Goal: Task Accomplishment & Management: Use online tool/utility

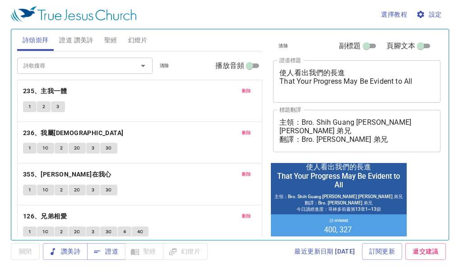
click at [381, 95] on div "使人看出我們的長進 That Your Progress May Be Evident to All x 證道標題" at bounding box center [356, 81] width 167 height 42
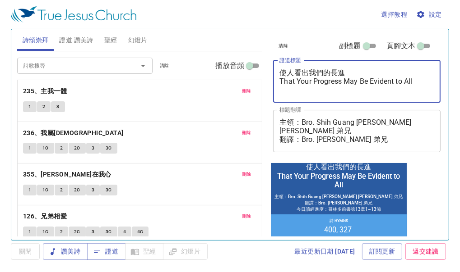
click at [76, 43] on span "證道 讚美詩" at bounding box center [76, 40] width 34 height 11
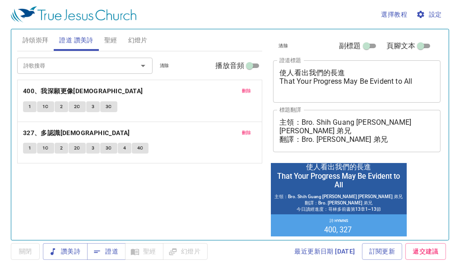
drag, startPoint x: 33, startPoint y: 35, endPoint x: 67, endPoint y: 35, distance: 33.8
click at [35, 35] on span "詩頌崇拜" at bounding box center [36, 40] width 26 height 11
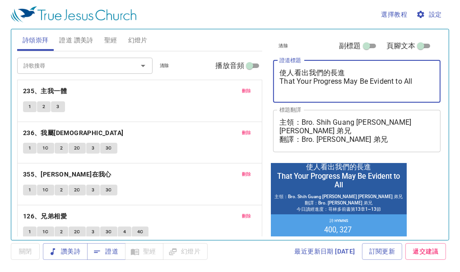
drag, startPoint x: 416, startPoint y: 85, endPoint x: 244, endPoint y: 71, distance: 172.9
click at [244, 71] on div "詩頌崇拜 證道 讚美詩 聖經 幻燈片 詩歌搜尋 詩歌搜尋 清除 播放音頻 刪除 235、主我一體 1 2 3 刪除 236、我屬耶穌 1 1C 2 2C 3 …" at bounding box center [230, 131] width 433 height 211
paste textarea "羅得的帳棚"
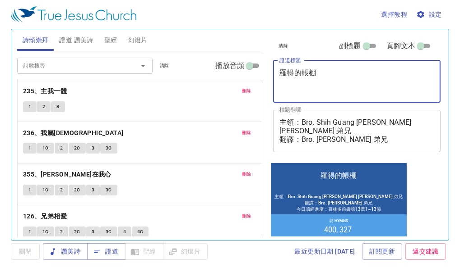
type textarea "羅得的帳棚"
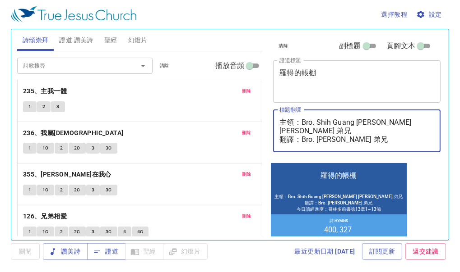
drag, startPoint x: 409, startPoint y: 122, endPoint x: 301, endPoint y: 121, distance: 107.8
click at [301, 121] on textarea "主領：Bro. Shih Guang Lee 李世光 弟兄 翻譯：Bro. Yang Chang 張洋 弟兄 今日讀經進度：哥林多前書第13章1~13節" at bounding box center [356, 131] width 155 height 26
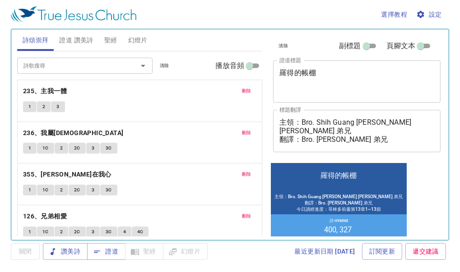
click at [350, 144] on div "主領：Bro. Shih Guang Lee 李世光 弟兄 翻譯：Bro. Yang Chang 張洋 弟兄 今日讀經進度：哥林多前書第13章1~13節 x …" at bounding box center [356, 131] width 167 height 42
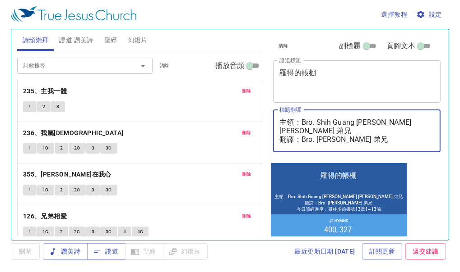
paste textarea "林家恩 傳道"
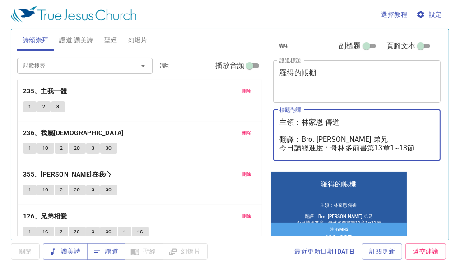
drag, startPoint x: 404, startPoint y: 138, endPoint x: 271, endPoint y: 139, distance: 132.6
click at [271, 139] on div "清除 副標題 頁腳文本 證道標題 羅得的帳棚 x 證道標題 標題翻譯 主領：林家恩 傳道 翻譯：Bro. Yang Chang 張洋 弟兄 今日讀經進度：哥林…" at bounding box center [355, 99] width 173 height 141
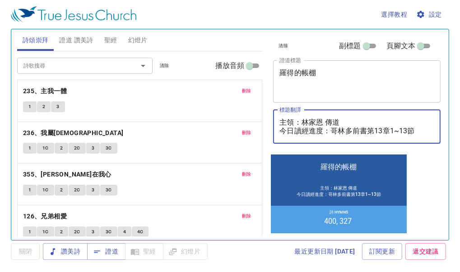
click at [383, 133] on textarea "主領：林家恩 傳道 今日讀經進度：哥林多前書第13章1~13節" at bounding box center [356, 126] width 155 height 17
type textarea "主領：林家恩 傳道 今日讀經進度：哥林多前書第14章12~25節"
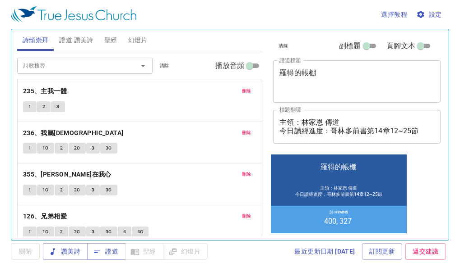
click at [392, 155] on div "羅得的帳棚 羅得的帳棚 主領：林家恩 傳道 今日讀經進度：哥林多前書第14章12~25節 主領：林家恩 傳道 今日讀經進度：哥林多前書第14章12~25節 詩…" at bounding box center [339, 193] width 136 height 79
click at [240, 86] on button "刪除" at bounding box center [246, 91] width 20 height 11
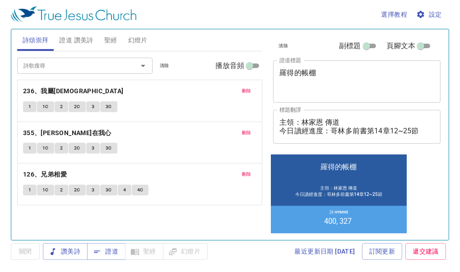
click at [240, 86] on button "刪除" at bounding box center [246, 91] width 20 height 11
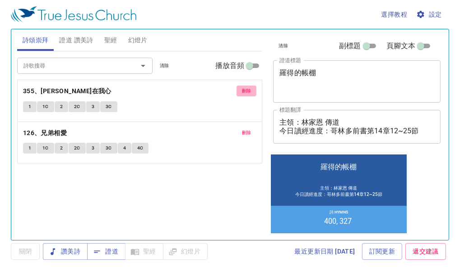
click at [240, 86] on button "刪除" at bounding box center [246, 91] width 20 height 11
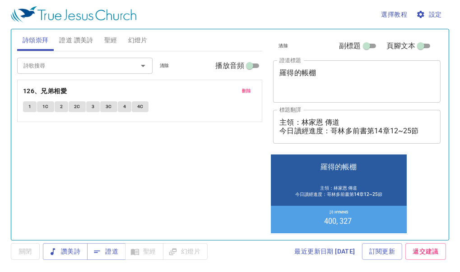
click at [240, 86] on button "刪除" at bounding box center [246, 91] width 20 height 11
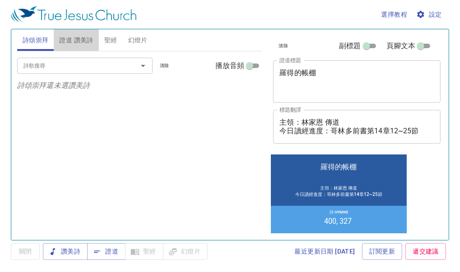
click at [92, 41] on span "證道 讚美詩" at bounding box center [76, 40] width 34 height 11
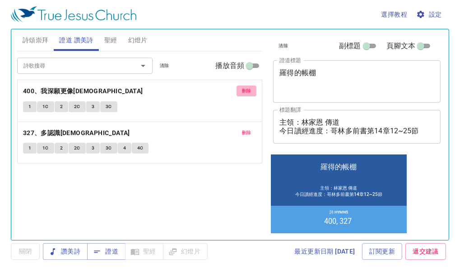
click at [245, 90] on span "刪除" at bounding box center [246, 91] width 9 height 8
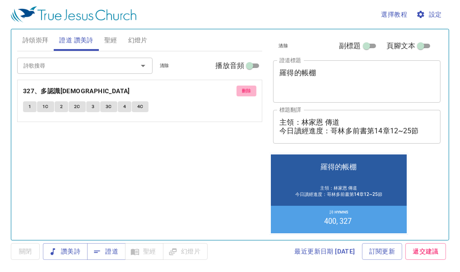
click at [245, 90] on span "刪除" at bounding box center [246, 91] width 9 height 8
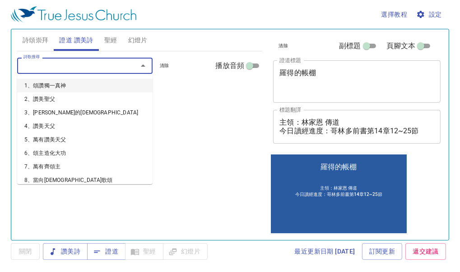
click at [123, 69] on input "詩歌搜尋" at bounding box center [71, 65] width 103 height 10
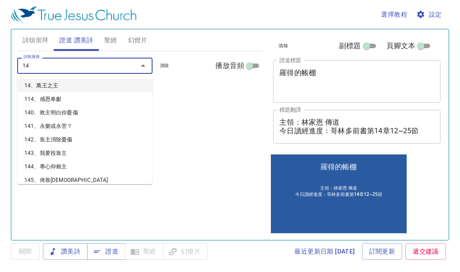
type input "143"
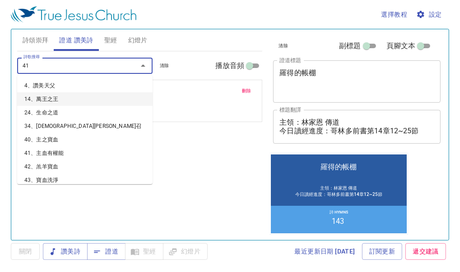
type input "419"
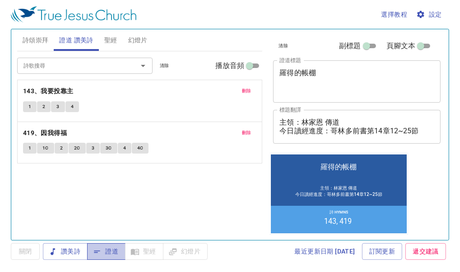
click at [108, 253] on span "證道" at bounding box center [106, 251] width 24 height 11
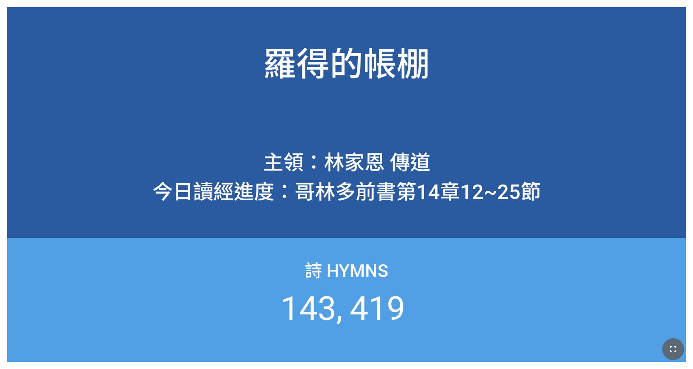
click at [668, 345] on icon "button" at bounding box center [673, 349] width 11 height 11
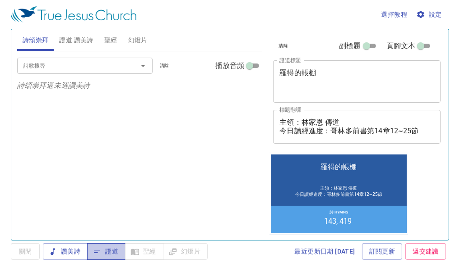
click at [111, 248] on span "證道" at bounding box center [106, 251] width 24 height 11
click at [78, 63] on input "詩歌搜尋" at bounding box center [71, 65] width 103 height 10
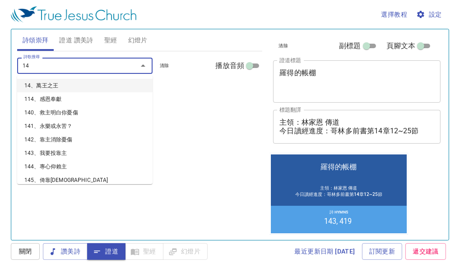
type input "140"
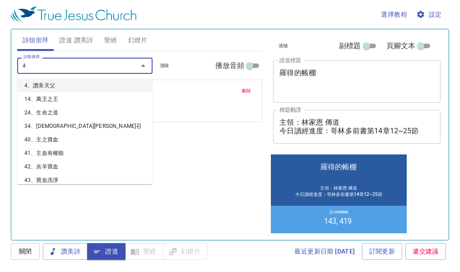
type input "46"
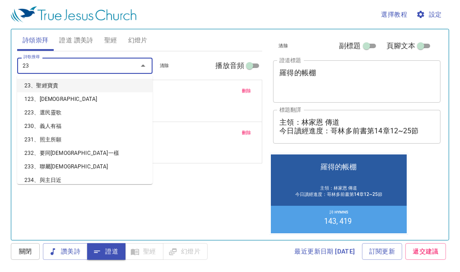
type input "234"
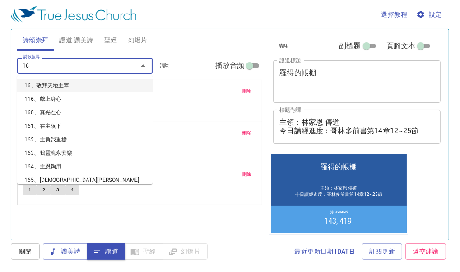
type input "162"
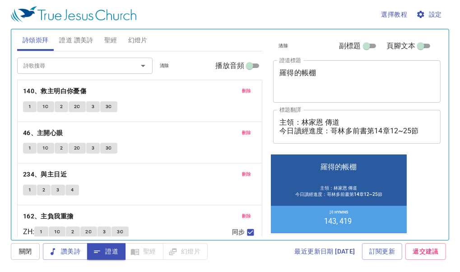
click at [283, 19] on div "選擇教程 設定" at bounding box center [228, 14] width 434 height 29
click at [63, 251] on span "讚美詩" at bounding box center [65, 251] width 30 height 11
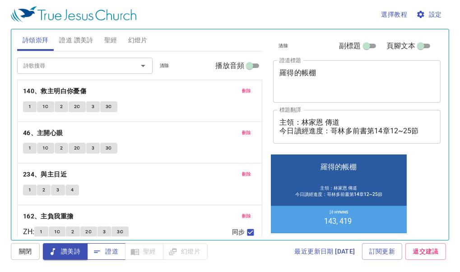
click at [101, 249] on span "證道" at bounding box center [106, 251] width 24 height 11
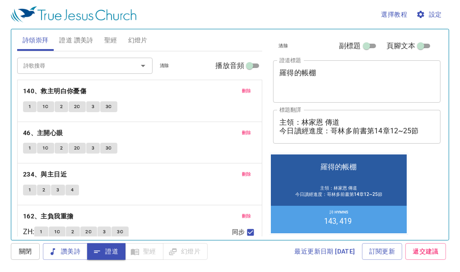
click at [73, 43] on span "證道 讚美詩" at bounding box center [76, 40] width 34 height 11
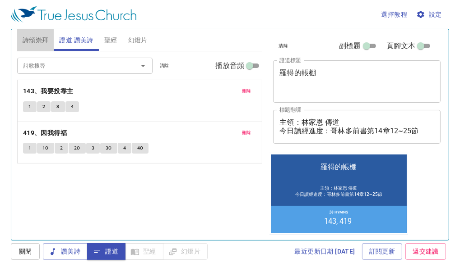
click at [37, 39] on span "詩頌崇拜" at bounding box center [36, 40] width 26 height 11
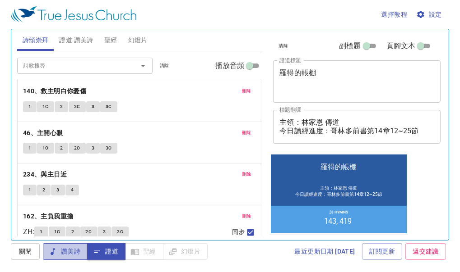
click at [72, 253] on span "讚美詩" at bounding box center [65, 251] width 30 height 11
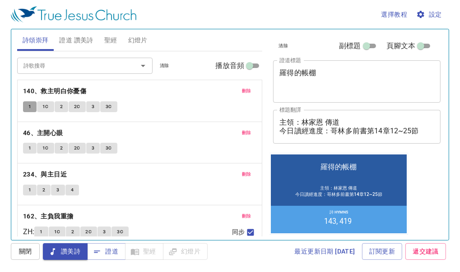
click at [27, 105] on button "1" at bounding box center [30, 106] width 14 height 11
click at [46, 105] on span "1C" at bounding box center [45, 107] width 6 height 8
click at [61, 105] on span "2" at bounding box center [61, 107] width 3 height 8
click at [76, 105] on span "2C" at bounding box center [77, 107] width 6 height 8
click at [92, 106] on span "3" at bounding box center [93, 107] width 3 height 8
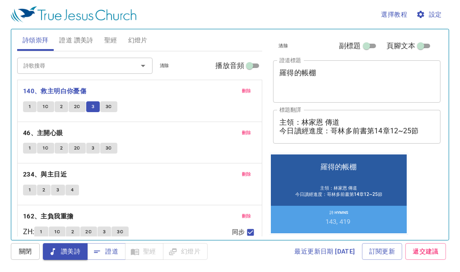
click at [108, 105] on span "3C" at bounding box center [109, 107] width 6 height 8
click at [52, 132] on b "46、主開心眼" at bounding box center [43, 133] width 40 height 11
click at [30, 146] on span "1" at bounding box center [29, 148] width 3 height 8
click at [46, 145] on span "1C" at bounding box center [45, 148] width 6 height 8
click at [61, 146] on span "2" at bounding box center [61, 148] width 3 height 8
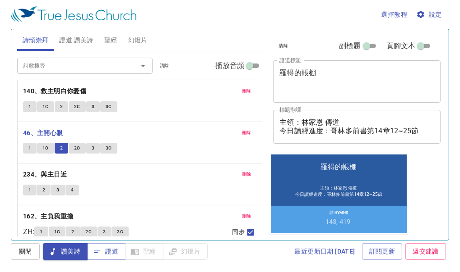
click at [77, 146] on span "2C" at bounding box center [77, 148] width 6 height 8
click at [92, 146] on span "3" at bounding box center [93, 148] width 3 height 8
click at [110, 146] on span "3C" at bounding box center [109, 148] width 6 height 8
click at [56, 170] on b "234、與主日近" at bounding box center [45, 174] width 44 height 11
click at [31, 188] on button "1" at bounding box center [30, 190] width 14 height 11
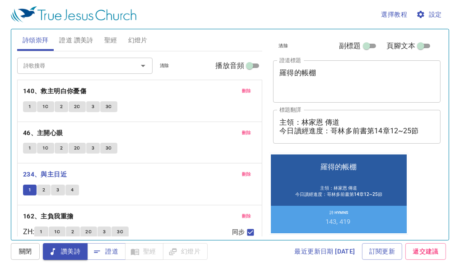
scroll to position [23, 0]
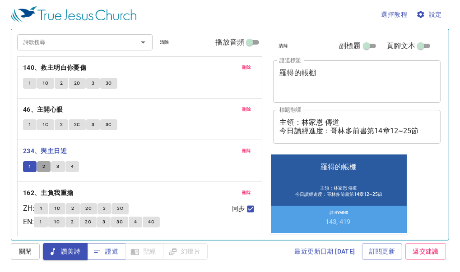
click at [43, 163] on span "2" at bounding box center [43, 167] width 3 height 8
click at [58, 163] on span "3" at bounding box center [57, 167] width 3 height 8
click at [72, 163] on span "4" at bounding box center [72, 167] width 3 height 8
click at [103, 248] on span "證道" at bounding box center [106, 251] width 24 height 11
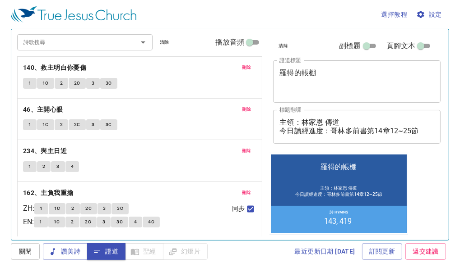
scroll to position [0, 0]
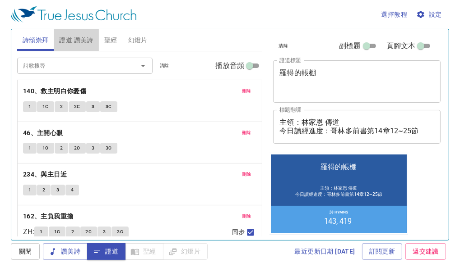
click at [78, 42] on span "證道 讚美詩" at bounding box center [76, 40] width 34 height 11
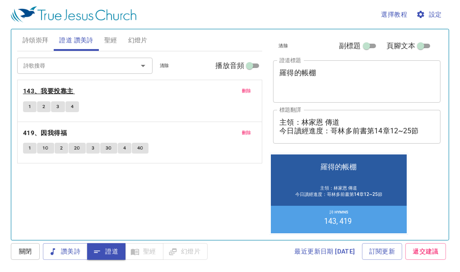
click at [41, 87] on b "143、我要投靠主" at bounding box center [48, 91] width 51 height 11
click at [28, 105] on span "1" at bounding box center [29, 107] width 3 height 8
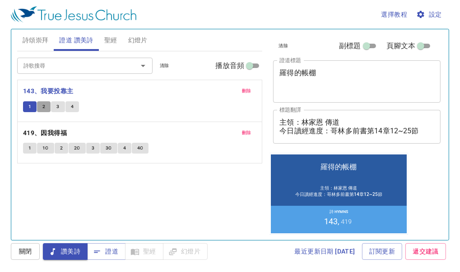
click at [44, 104] on span "2" at bounding box center [43, 107] width 3 height 8
click at [57, 105] on span "3" at bounding box center [57, 107] width 3 height 8
click at [73, 105] on span "4" at bounding box center [72, 107] width 3 height 8
click at [111, 250] on span "證道" at bounding box center [106, 251] width 24 height 11
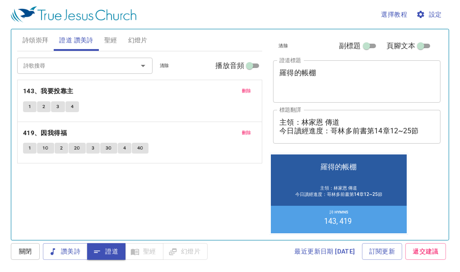
click at [454, 88] on div "選擇教程 設定 詩頌崇拜 證道 讚美詩 聖經 幻燈片 詩歌搜尋 詩歌搜尋 清除 播放音頻 刪除 140、救主明白你憂傷 1 1C 2 2C 3 3C 刪除 4…" at bounding box center [230, 136] width 460 height 272
click at [110, 39] on span "聖經" at bounding box center [110, 40] width 13 height 11
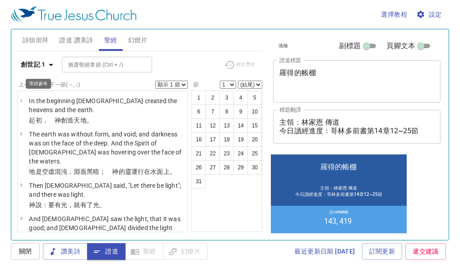
click at [40, 64] on b "創世記 1" at bounding box center [33, 64] width 25 height 11
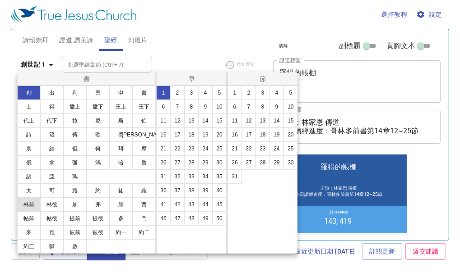
click at [37, 203] on button "林前" at bounding box center [28, 205] width 23 height 14
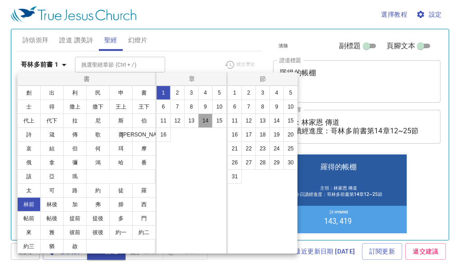
click at [203, 123] on button "14" at bounding box center [205, 121] width 14 height 14
click at [193, 61] on div at bounding box center [230, 136] width 460 height 272
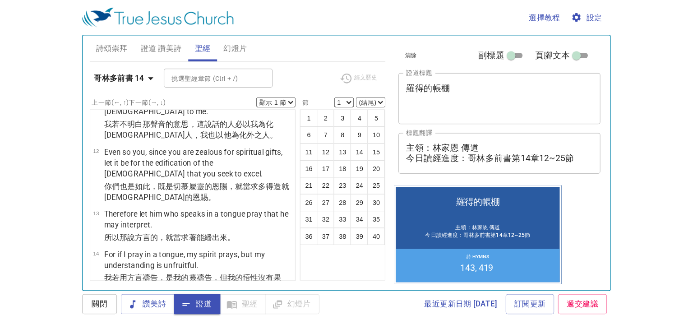
scroll to position [361, 0]
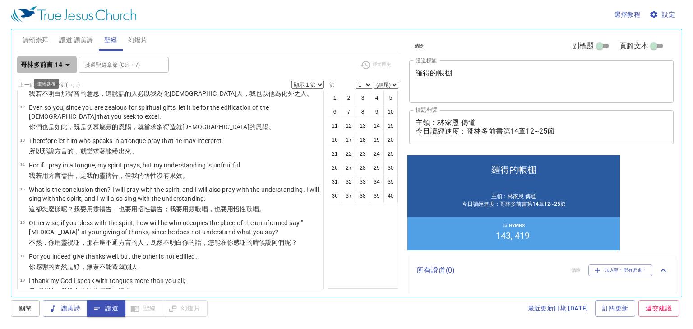
click at [45, 66] on b "哥林多前書 14" at bounding box center [41, 64] width 41 height 11
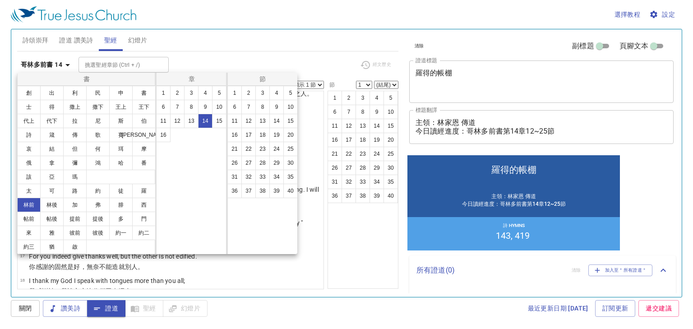
click at [207, 56] on div at bounding box center [346, 164] width 693 height 329
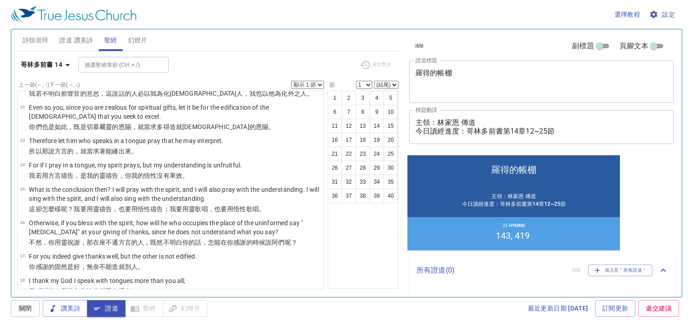
click at [459, 195] on div "清除 副標題 頁腳文本 證道標題 羅得的帳棚 x 證道標題 標題翻譯 主領：林家恩 傳道 今日讀經進度：哥林多前書第14章12~25節 x 標題翻譯 副標題 …" at bounding box center [540, 159] width 277 height 267
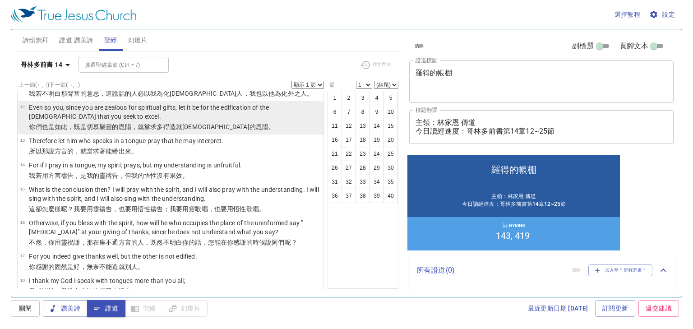
click at [179, 121] on p "Even so you, since you are zealous for spiritual gifts, let it be for the edifi…" at bounding box center [175, 112] width 292 height 18
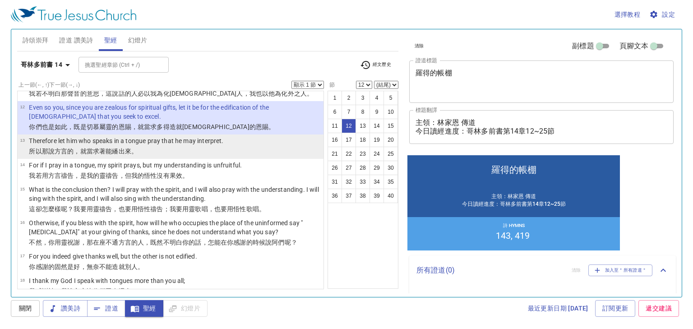
click at [166, 141] on p "Therefore let him who speaks in a tongue pray that he may interpret." at bounding box center [126, 140] width 194 height 9
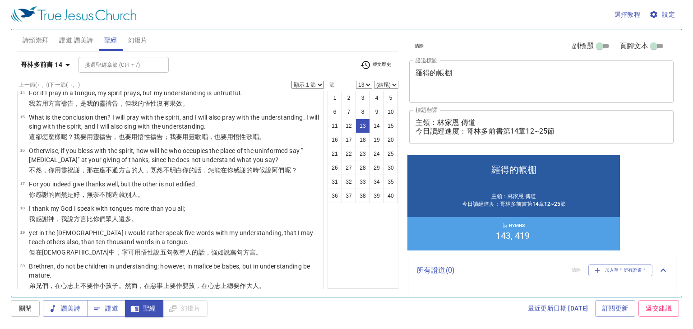
scroll to position [397, 0]
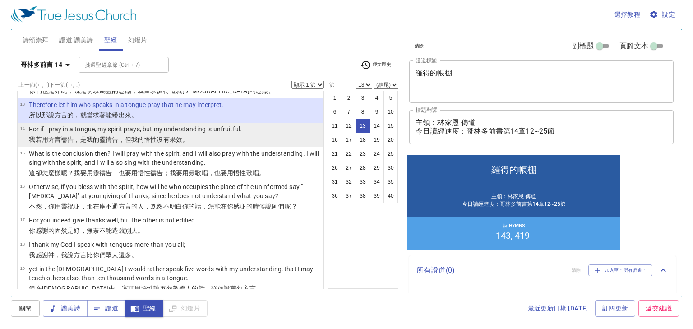
click at [92, 135] on p "我若 用方言 禱告 ，是我 的靈 禱告 ，但 我 的悟性 沒有 果效 。" at bounding box center [135, 139] width 213 height 9
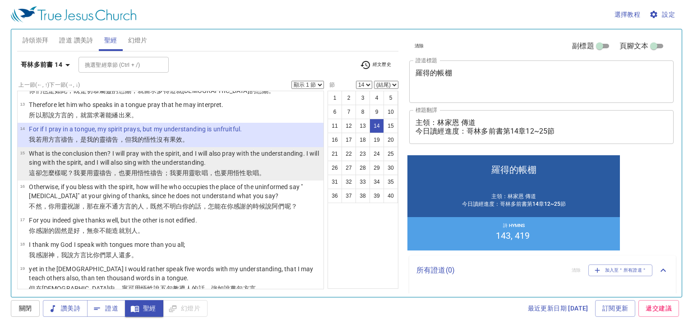
click at [147, 162] on p "What is the conclusion then? I will pray with the spirit, and I will also pray …" at bounding box center [175, 158] width 292 height 18
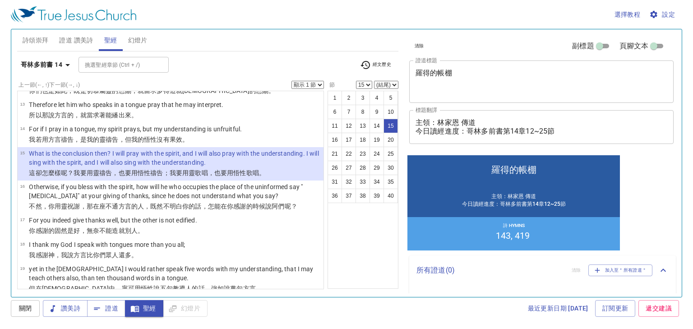
scroll to position [433, 0]
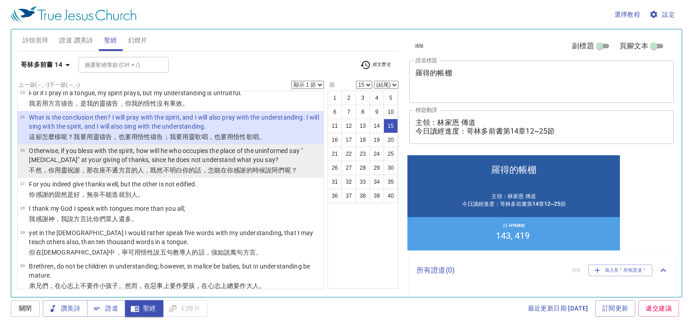
click at [196, 159] on p "Otherwise, if you bless with the spirit, how will he who occupies the place of …" at bounding box center [175, 155] width 292 height 18
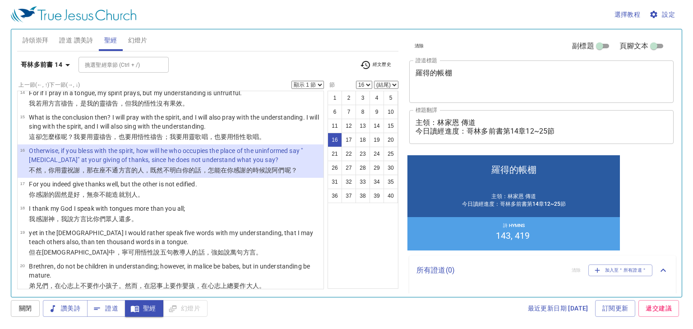
scroll to position [469, 0]
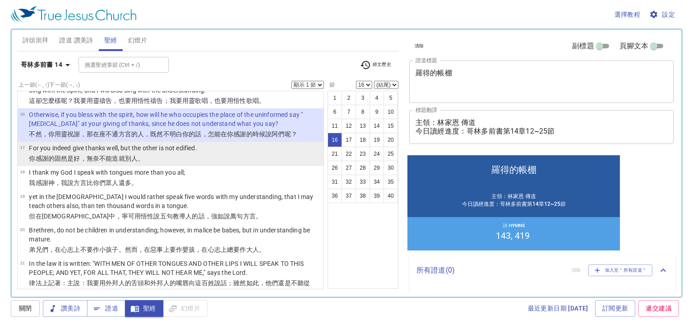
click at [193, 151] on p "For you indeed give thanks well, but the other is not edified." at bounding box center [113, 147] width 168 height 9
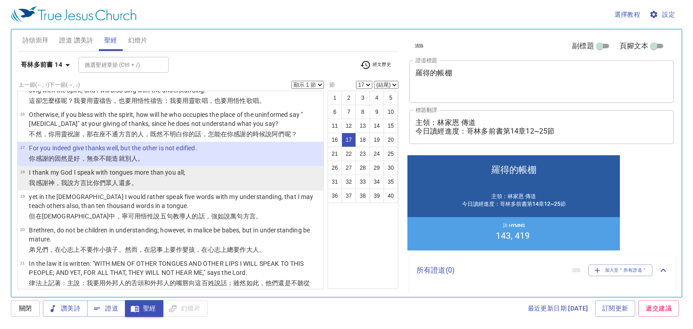
click at [168, 173] on p "I thank my God I speak with tongues more than you all;" at bounding box center [107, 172] width 156 height 9
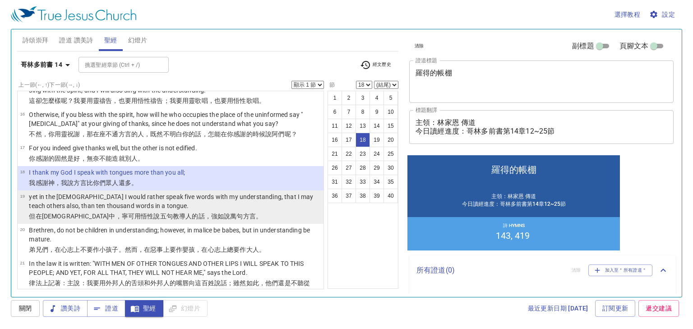
click at [154, 203] on p "yet in the church I would rather speak five words with my understanding, that I…" at bounding box center [175, 201] width 292 height 18
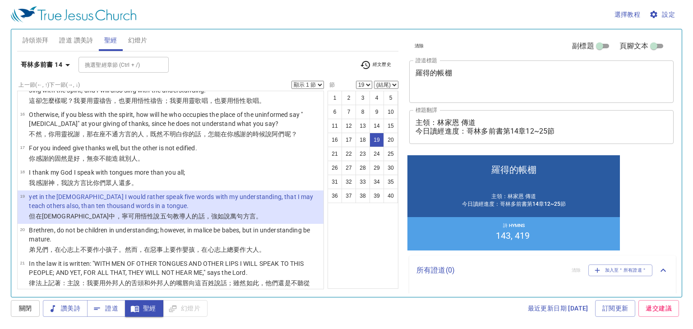
scroll to position [505, 0]
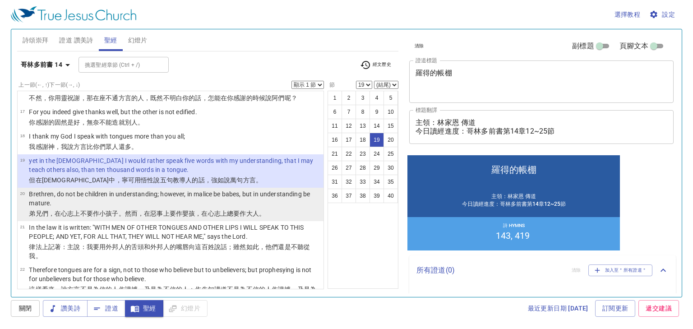
click at [182, 200] on p "Brethren, do not be children in understanding; however, in malice be babes, but…" at bounding box center [175, 198] width 292 height 18
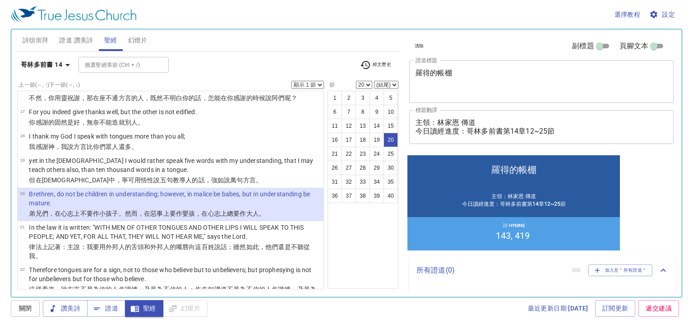
scroll to position [541, 0]
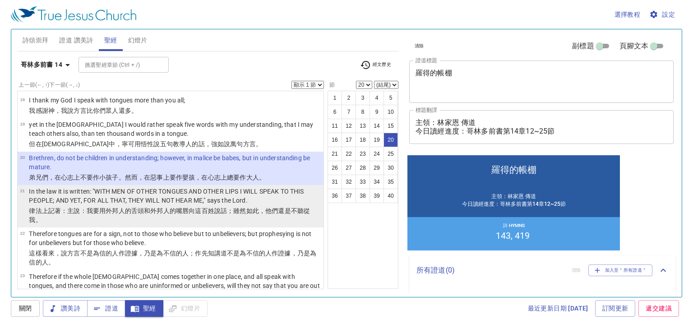
click at [199, 197] on p "In the law it is written: "WITH MEN OF OTHER TONGUES AND OTHER LIPS I WILL SPEA…" at bounding box center [175, 196] width 292 height 18
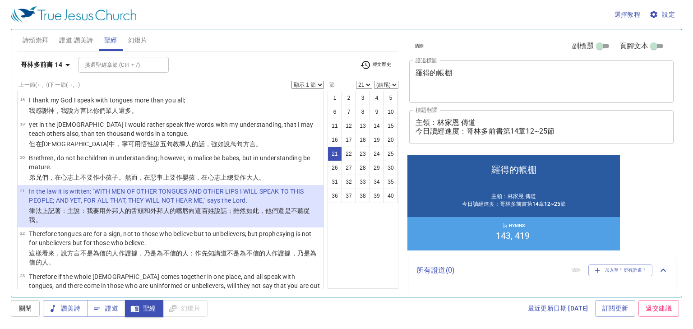
scroll to position [577, 0]
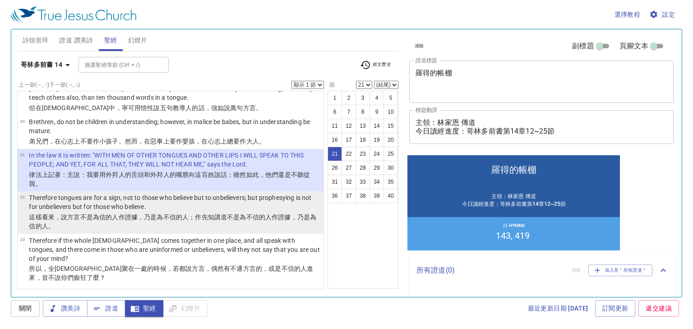
click at [60, 204] on p "Therefore tongues are for a sign, not to those who believe but to unbelievers; …" at bounding box center [175, 202] width 292 height 18
select select "22"
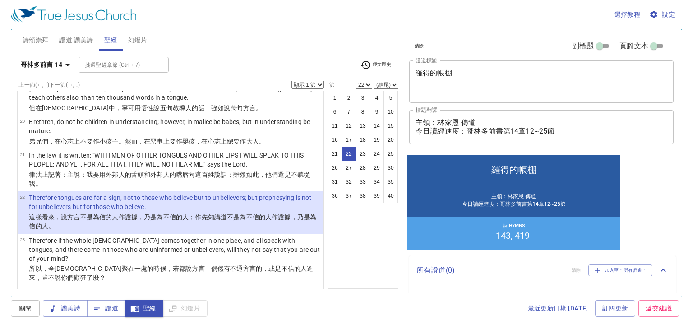
scroll to position [613, 0]
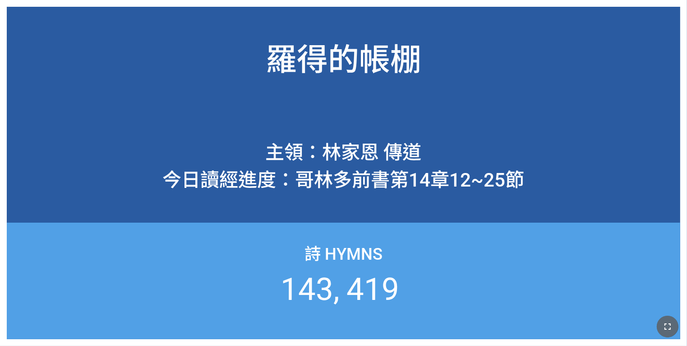
drag, startPoint x: 659, startPoint y: 324, endPoint x: 646, endPoint y: 364, distance: 41.7
click at [659, 324] on button "button" at bounding box center [668, 326] width 22 height 22
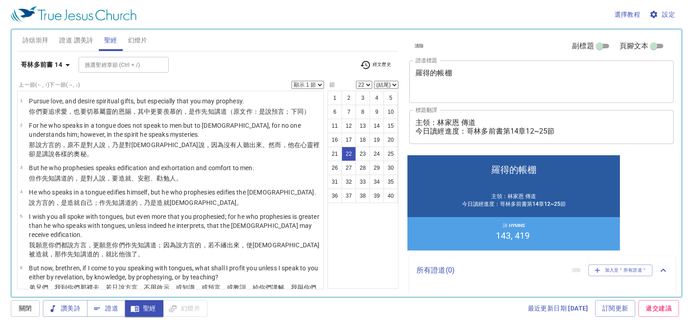
scroll to position [613, 0]
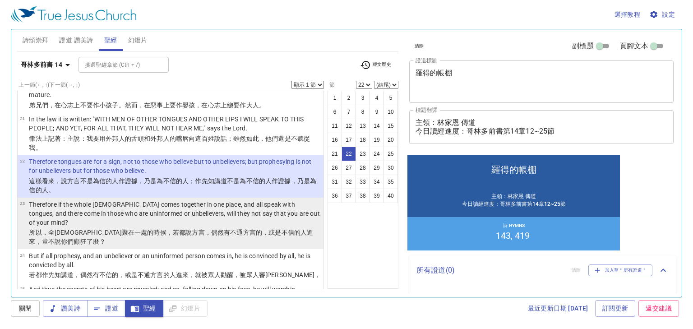
click at [55, 213] on p "Therefore if the whole [DEMOGRAPHIC_DATA] comes together in one place, and all …" at bounding box center [175, 213] width 292 height 27
select select "23"
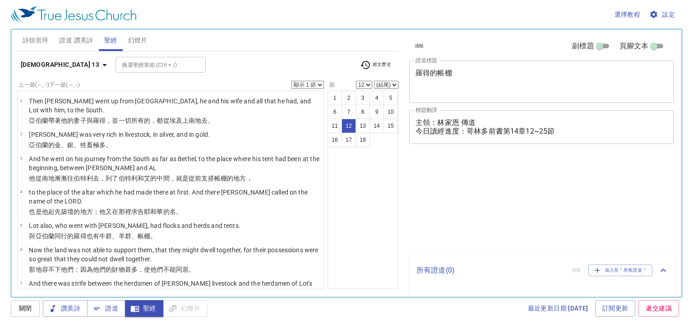
select select "12"
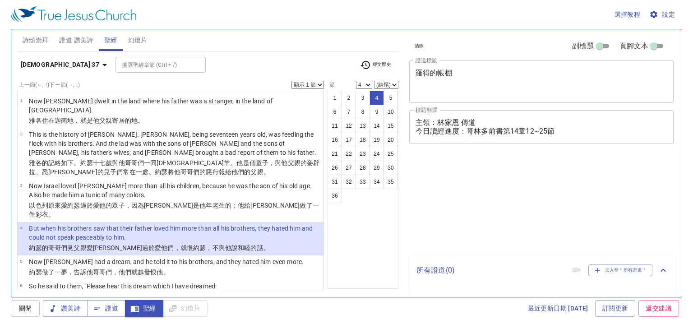
select select "4"
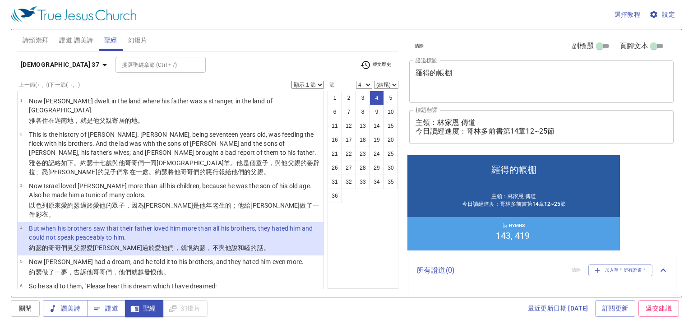
scroll to position [36, 0]
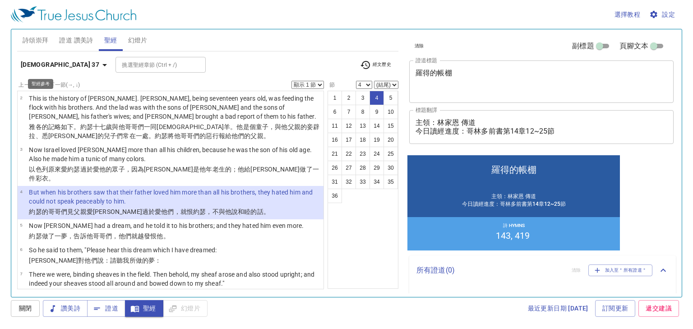
click at [47, 70] on button "創世記 37" at bounding box center [65, 64] width 97 height 17
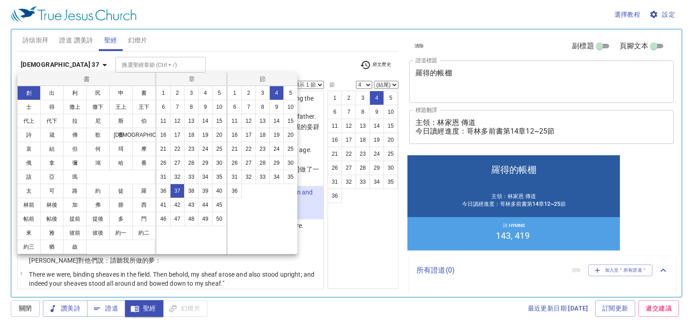
click at [196, 54] on div at bounding box center [346, 164] width 693 height 329
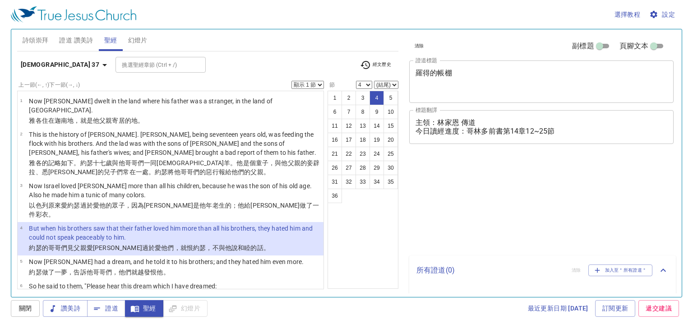
select select "4"
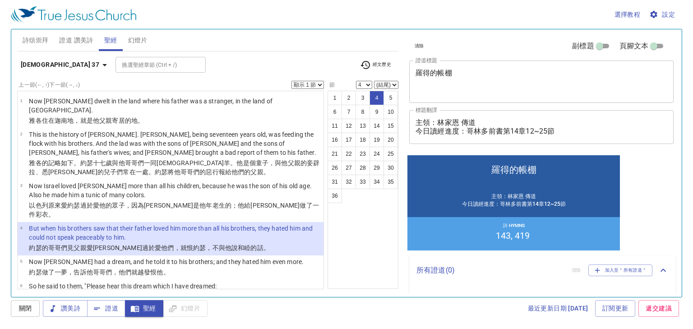
scroll to position [36, 0]
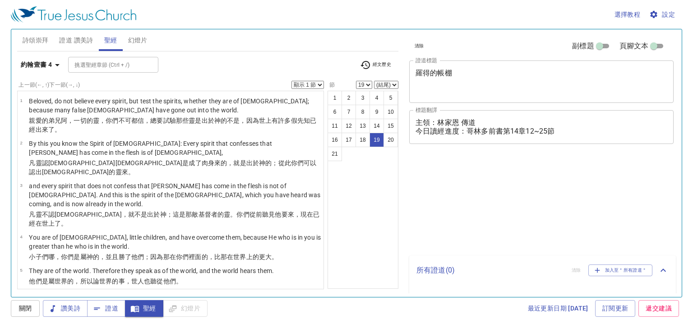
select select "19"
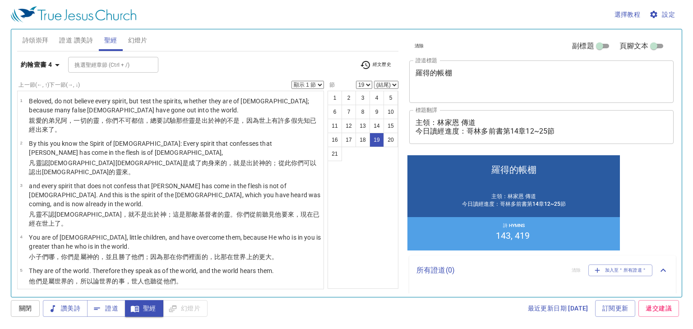
scroll to position [94, 0]
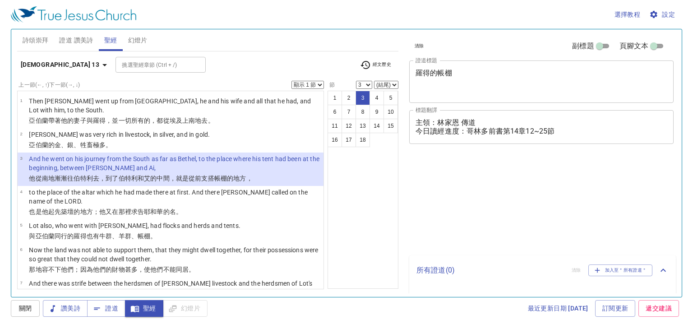
select select "3"
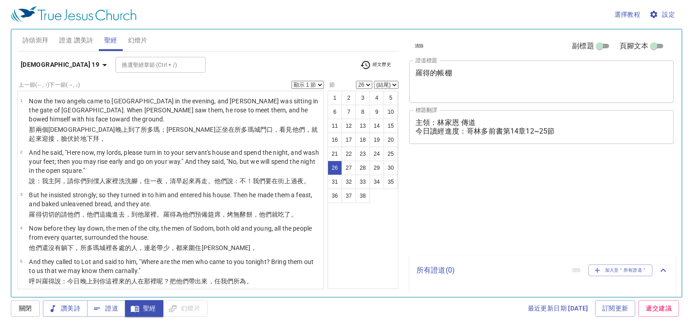
select select "26"
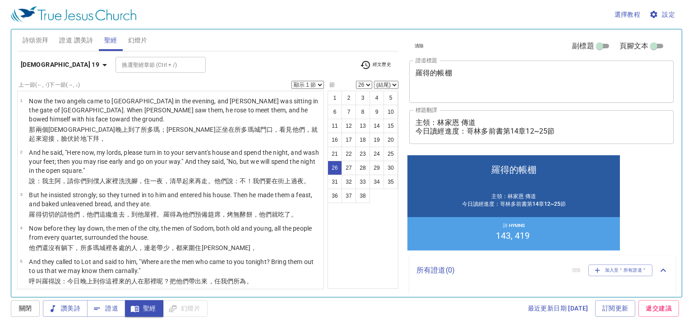
scroll to position [816, 0]
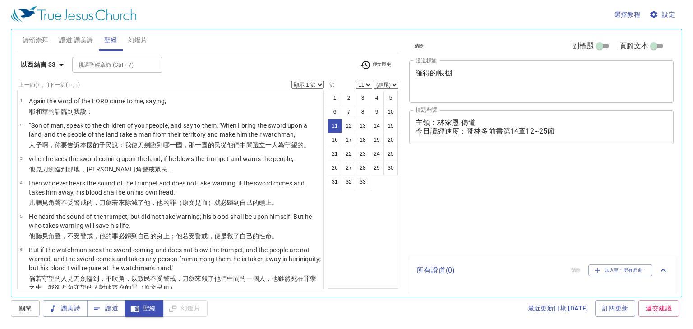
select select "11"
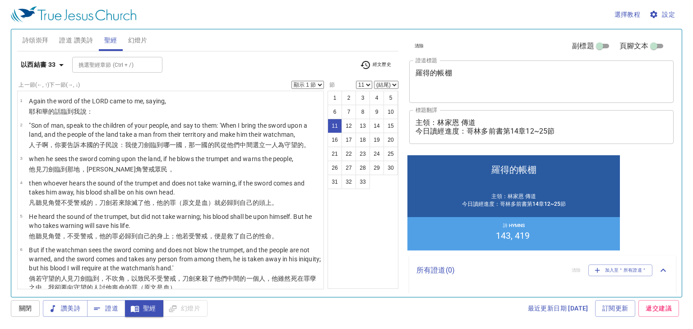
scroll to position [327, 0]
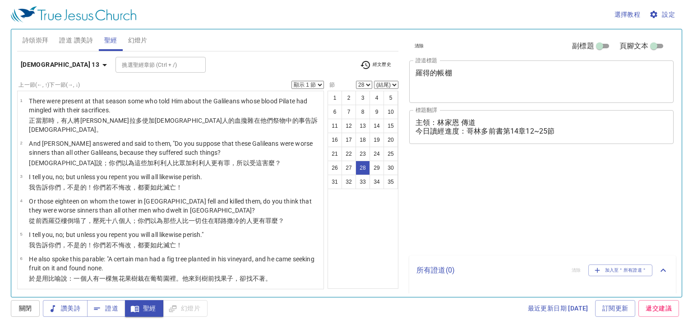
select select "28"
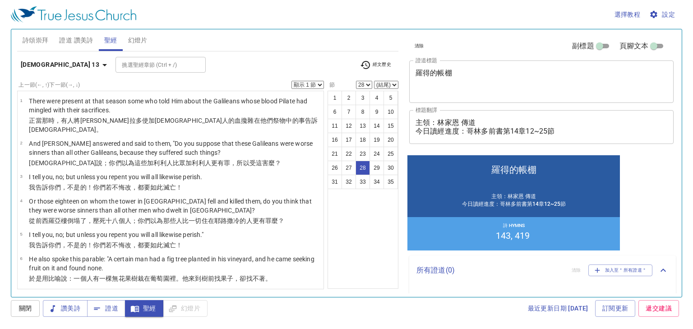
scroll to position [717, 0]
